Goal: Check status: Check status

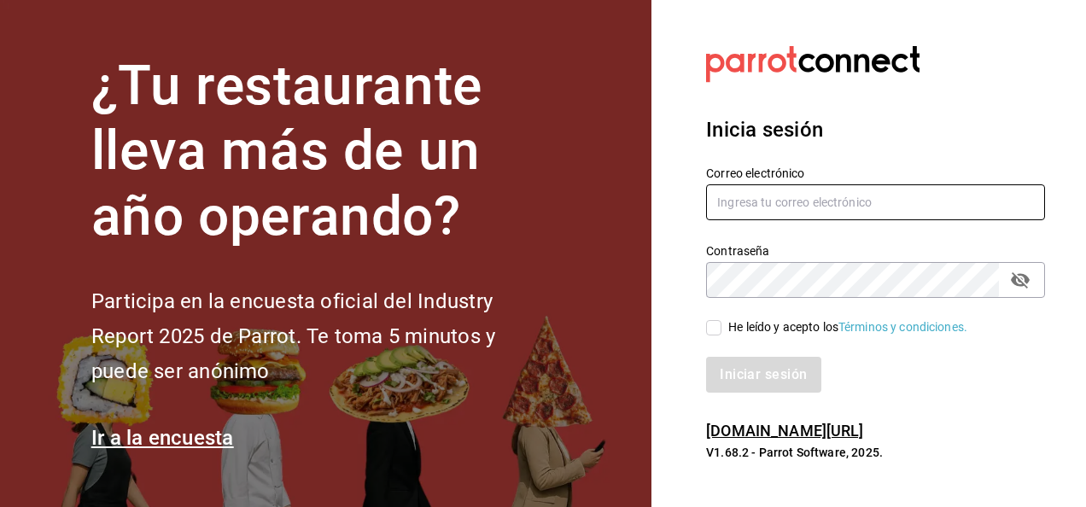
type input "hotaru.puebla@grupocosteno.com"
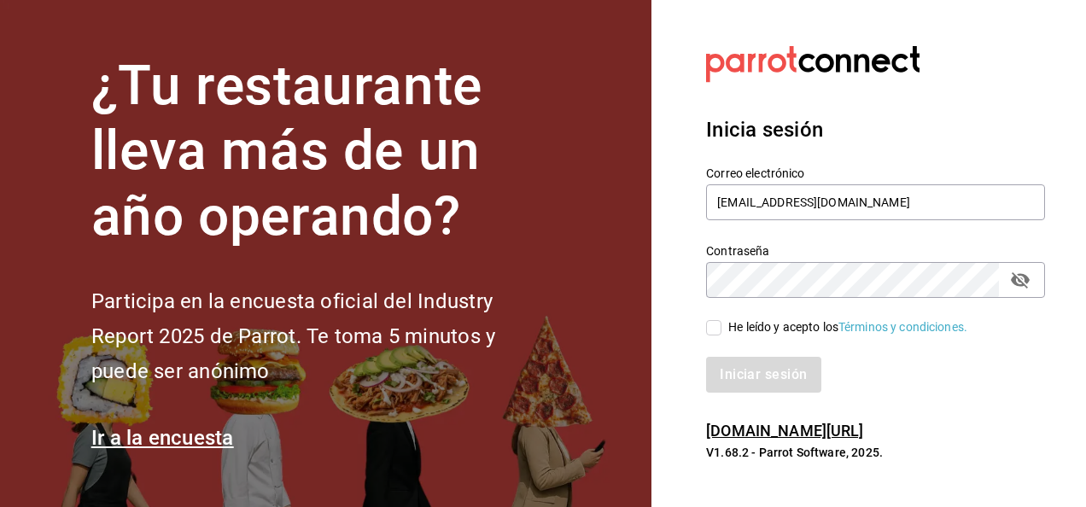
click at [716, 335] on input "He leído y acepto los Términos y condiciones." at bounding box center [713, 327] width 15 height 15
checkbox input "true"
click at [779, 390] on button "Iniciar sesión" at bounding box center [764, 375] width 116 height 36
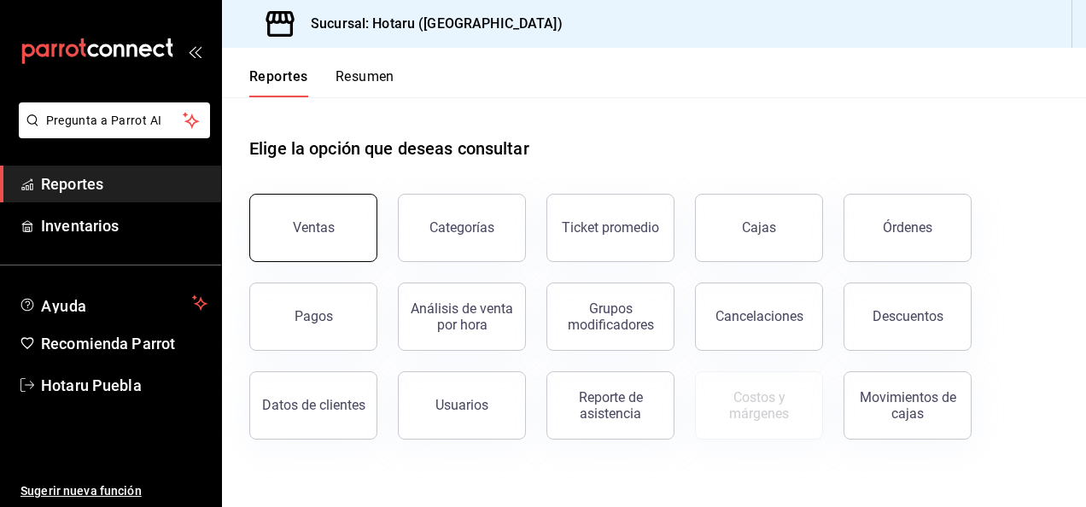
click at [302, 231] on div "Ventas" at bounding box center [314, 227] width 42 height 16
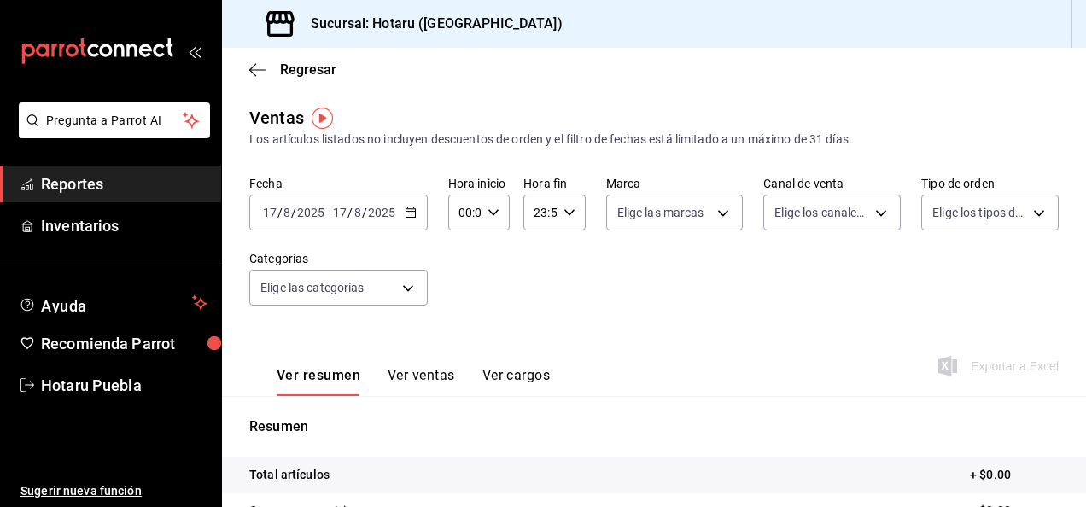
click at [408, 212] on \(Stroke\) "button" at bounding box center [409, 211] width 9 height 1
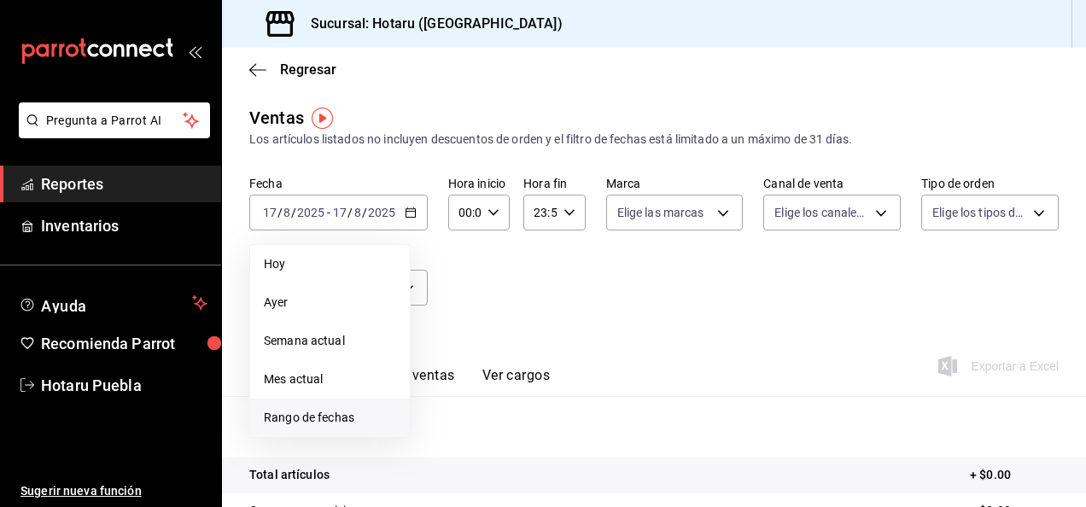
click at [300, 412] on span "Rango de fechas" at bounding box center [330, 418] width 132 height 18
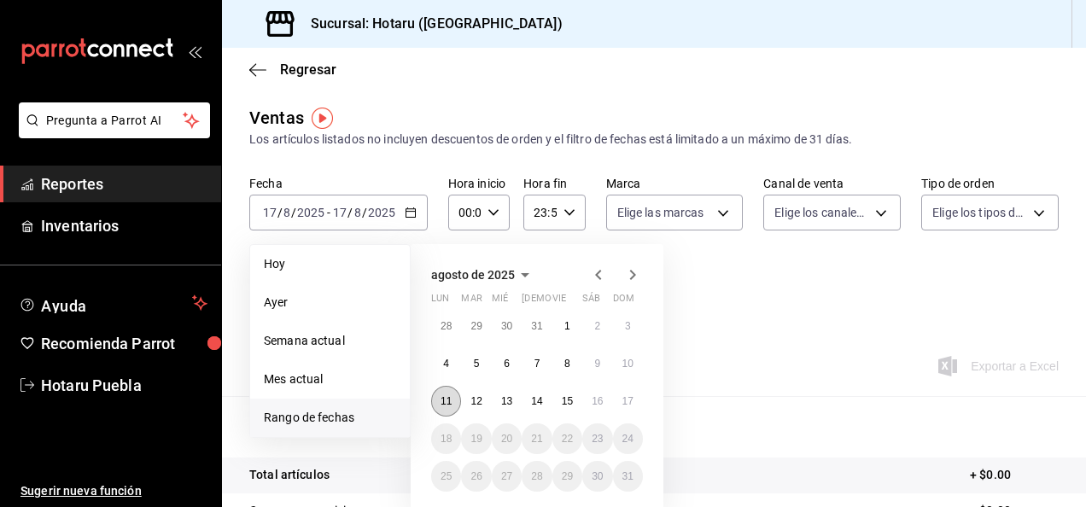
click at [440, 412] on button "11" at bounding box center [446, 401] width 30 height 31
click at [616, 389] on button "17" at bounding box center [628, 401] width 30 height 31
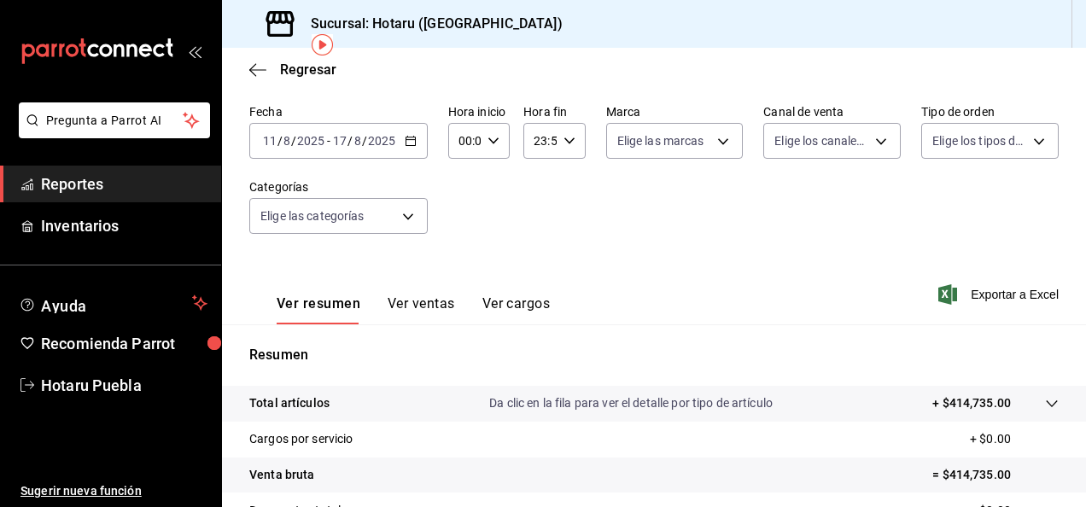
scroll to position [72, 0]
click at [408, 151] on div "[DATE] [DATE] - [DATE] [DATE]" at bounding box center [338, 141] width 178 height 36
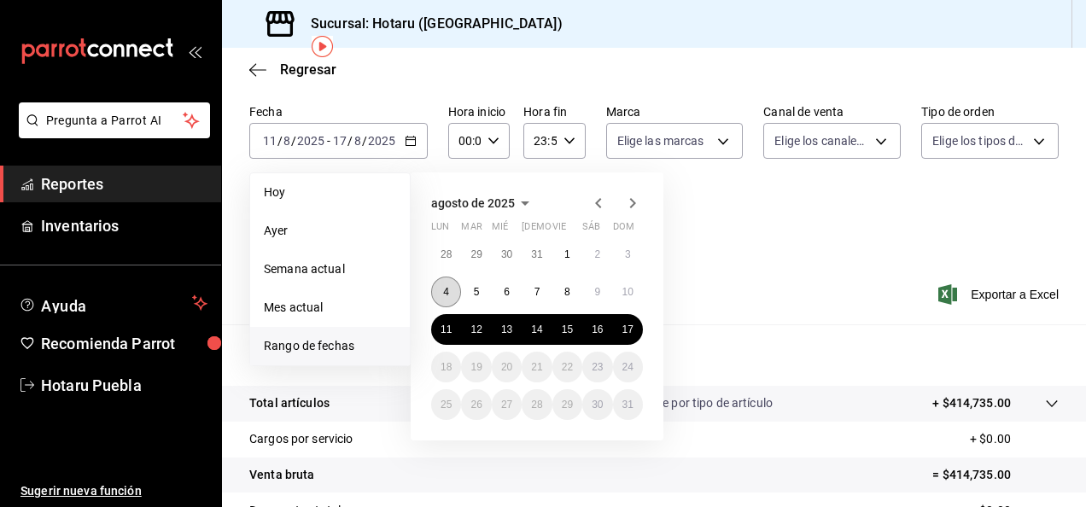
click at [446, 295] on abbr "4" at bounding box center [446, 292] width 6 height 12
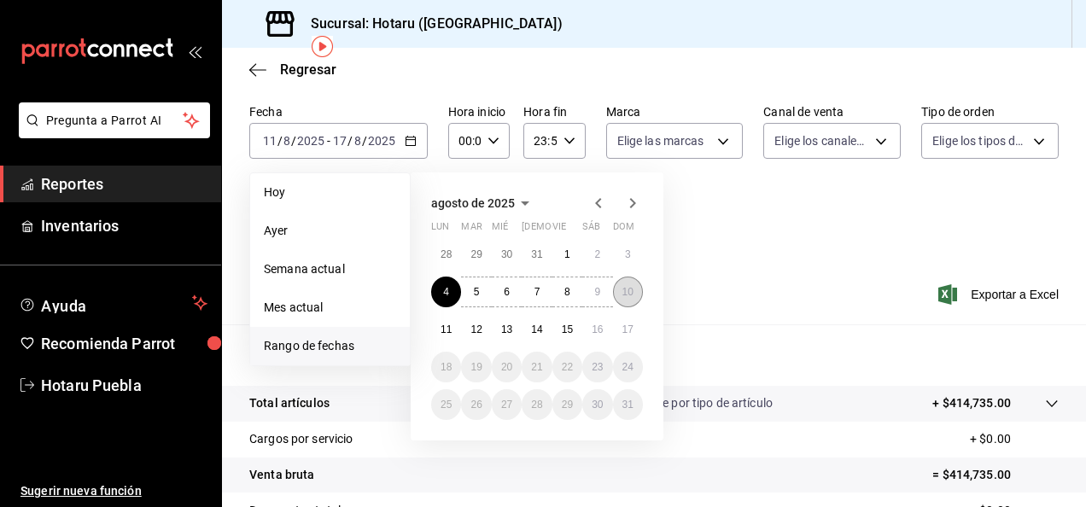
click at [626, 291] on abbr "10" at bounding box center [627, 292] width 11 height 12
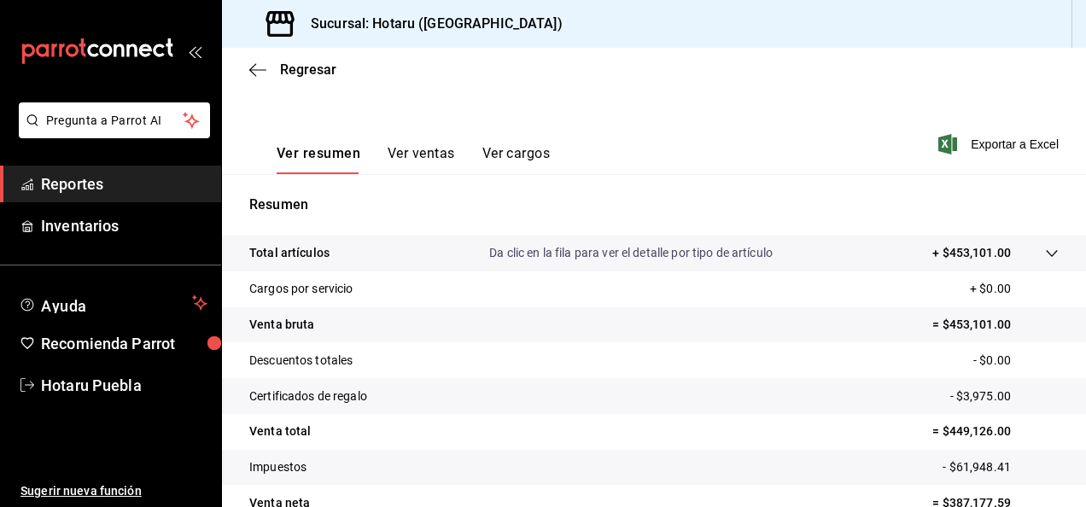
scroll to position [311, 0]
